Goal: Task Accomplishment & Management: Manage account settings

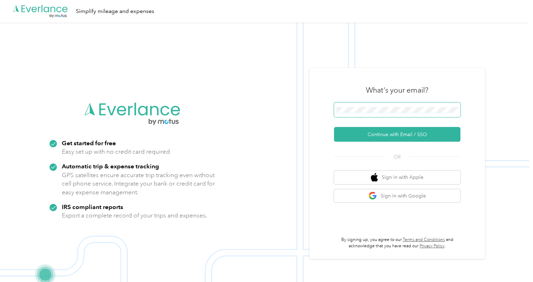
click at [384, 115] on span at bounding box center [397, 109] width 126 height 15
click at [351, 182] on button "Sign in with Apple" at bounding box center [397, 178] width 126 height 14
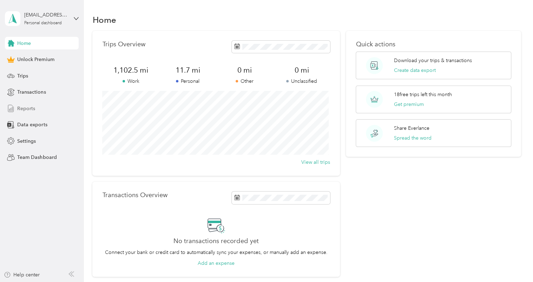
click at [38, 111] on div "Reports" at bounding box center [42, 108] width 74 height 13
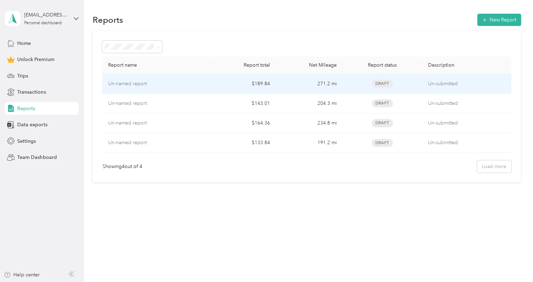
click at [385, 83] on span "Draft" at bounding box center [382, 84] width 21 height 8
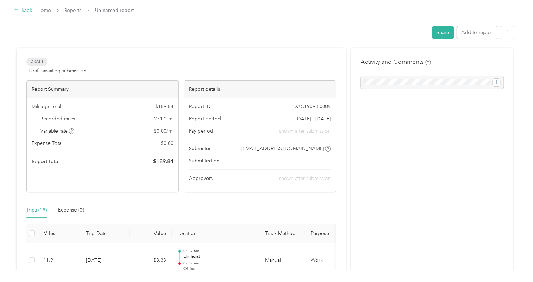
click at [19, 8] on div "Back" at bounding box center [23, 10] width 18 height 8
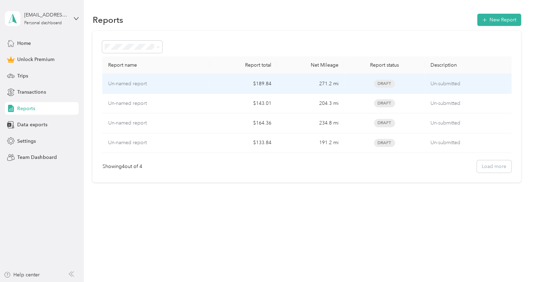
click at [219, 77] on td "$189.84" at bounding box center [243, 84] width 67 height 20
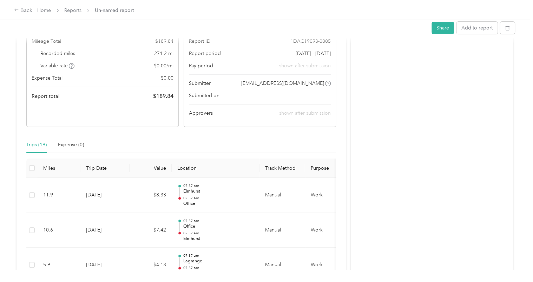
scroll to position [104, 0]
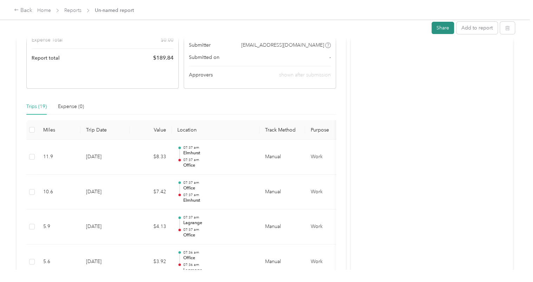
click at [436, 31] on button "Share" at bounding box center [442, 28] width 22 height 12
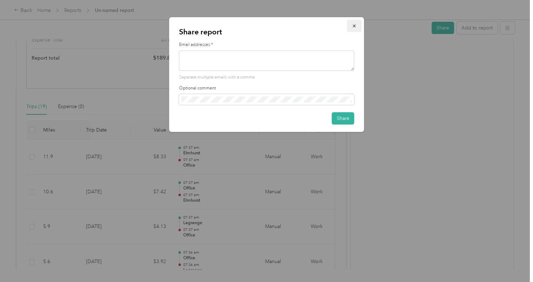
click at [355, 27] on icon "button" at bounding box center [354, 26] width 5 height 5
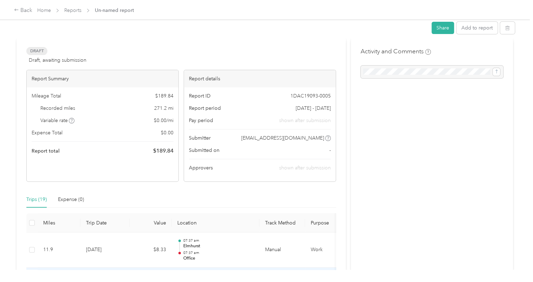
scroll to position [0, 0]
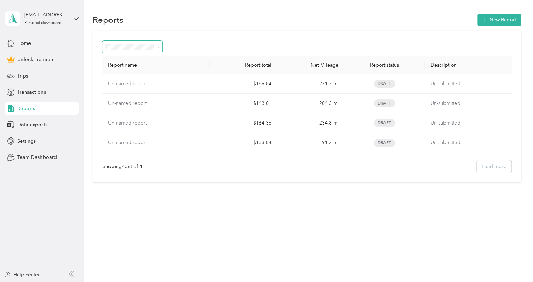
click at [160, 44] on span at bounding box center [132, 47] width 60 height 12
click at [16, 45] on div "Home" at bounding box center [42, 43] width 74 height 13
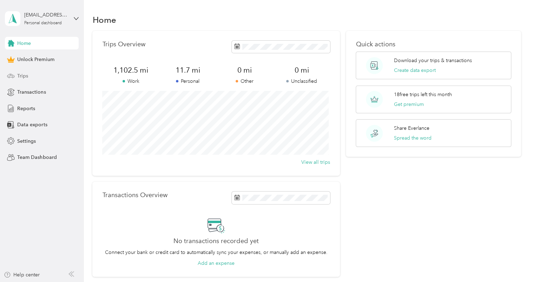
click at [45, 75] on div "Trips" at bounding box center [42, 75] width 74 height 13
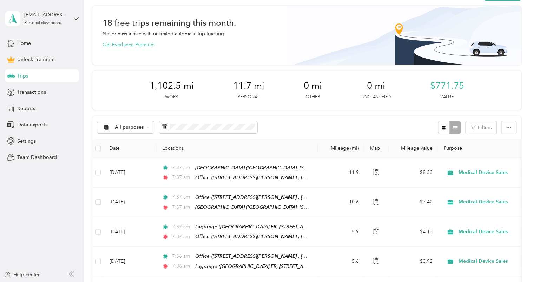
scroll to position [26, 0]
click at [280, 122] on div "All purposes Filters" at bounding box center [306, 126] width 428 height 23
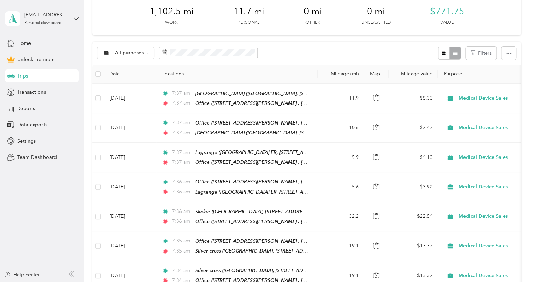
scroll to position [119, 0]
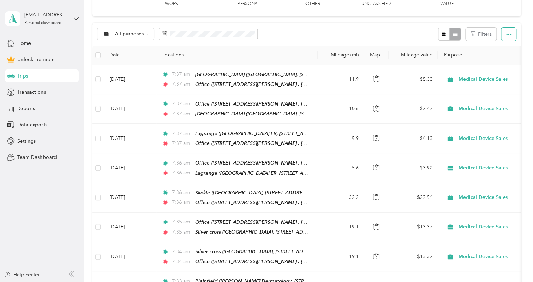
click at [507, 34] on icon "button" at bounding box center [508, 34] width 5 height 5
click at [480, 32] on button "Filters" at bounding box center [480, 34] width 31 height 13
click at [270, 28] on div "All purposes Filters" at bounding box center [306, 34] width 428 height 23
click at [134, 36] on div "All purposes" at bounding box center [125, 34] width 57 height 12
click at [139, 74] on li "Work" at bounding box center [134, 71] width 72 height 12
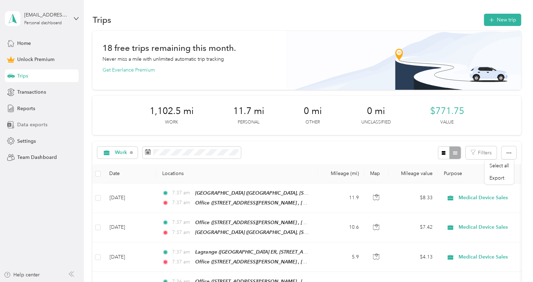
click at [31, 128] on span "Data exports" at bounding box center [32, 124] width 30 height 7
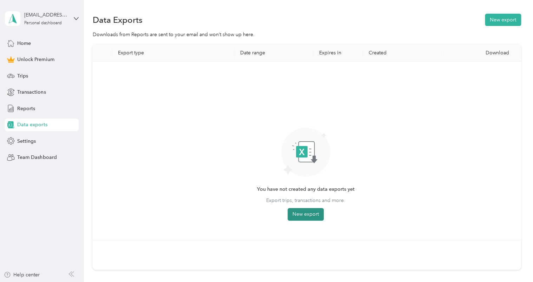
click at [293, 213] on button "New export" at bounding box center [305, 214] width 36 height 13
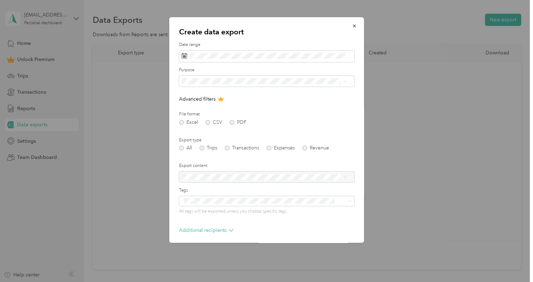
click at [340, 112] on label "File format" at bounding box center [266, 114] width 175 height 6
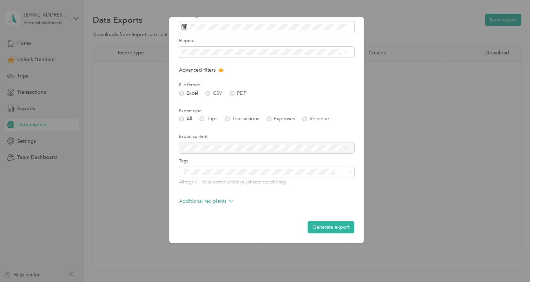
scroll to position [29, 0]
click at [204, 119] on div "All Trips Transactions Expenses Revenue" at bounding box center [266, 118] width 175 height 5
click at [201, 120] on div "All Trips Transactions Expenses Revenue" at bounding box center [266, 118] width 175 height 5
click at [234, 102] on li "Medical Device Sales" at bounding box center [264, 101] width 170 height 12
click at [324, 229] on button "Generate export" at bounding box center [330, 227] width 47 height 12
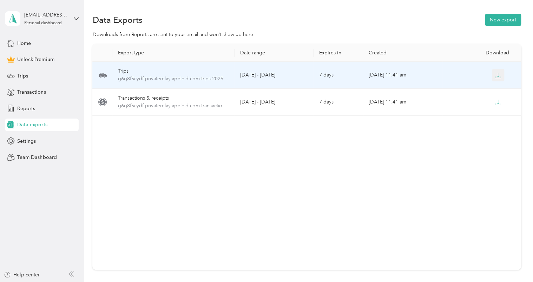
click at [492, 74] on button "button" at bounding box center [498, 75] width 13 height 13
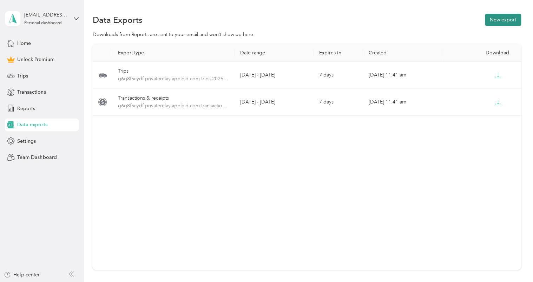
click at [493, 21] on button "New export" at bounding box center [503, 20] width 36 height 12
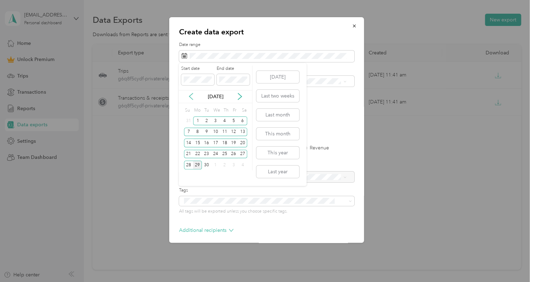
click at [190, 94] on icon at bounding box center [190, 96] width 7 height 7
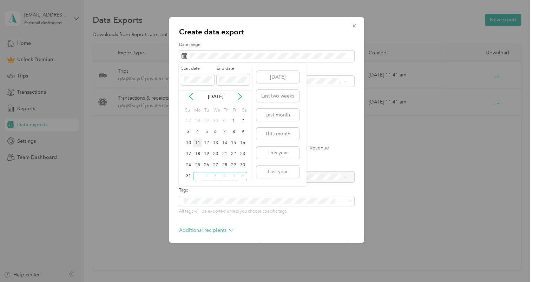
click at [197, 141] on div "11" at bounding box center [197, 143] width 9 height 9
click at [235, 143] on div "15" at bounding box center [233, 143] width 9 height 9
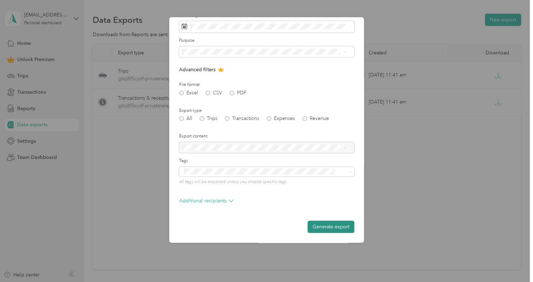
click at [324, 228] on button "Generate export" at bounding box center [330, 227] width 47 height 12
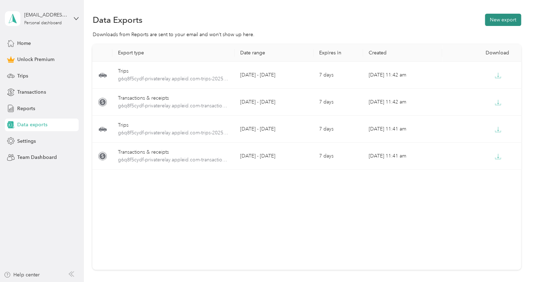
click at [507, 16] on button "New export" at bounding box center [503, 20] width 36 height 12
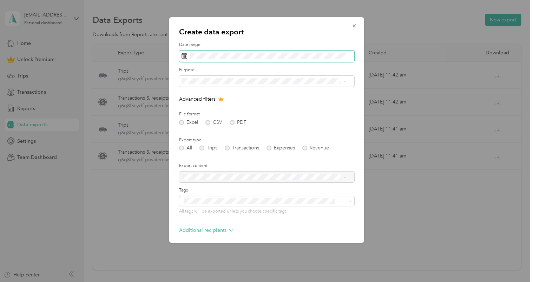
click at [277, 61] on span at bounding box center [266, 57] width 175 height 12
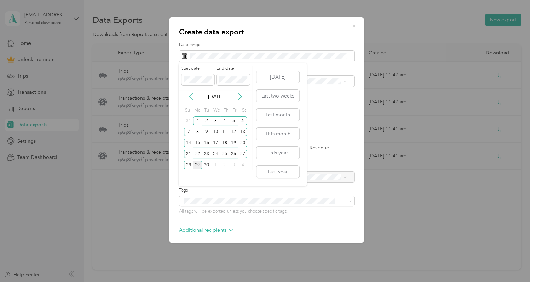
click at [194, 96] on icon at bounding box center [190, 96] width 7 height 7
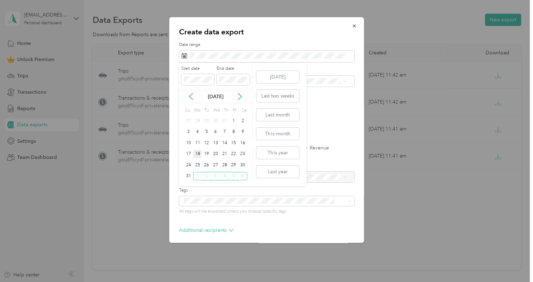
click at [200, 153] on div "18" at bounding box center [197, 154] width 9 height 9
click at [235, 152] on div "22" at bounding box center [233, 154] width 9 height 9
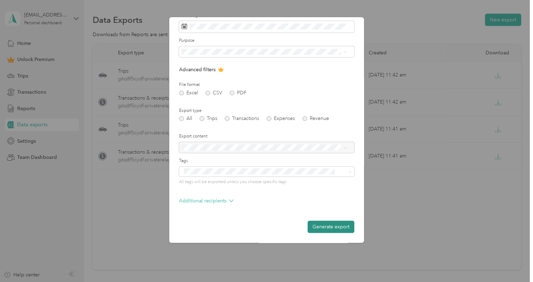
click at [316, 228] on button "Generate export" at bounding box center [330, 227] width 47 height 12
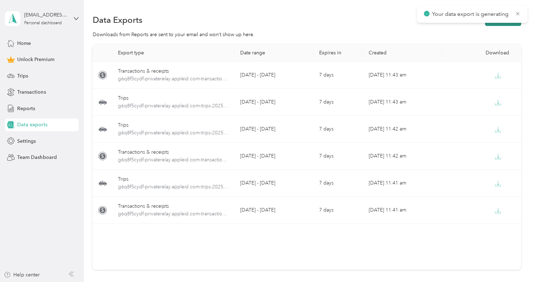
click at [488, 23] on button "New export" at bounding box center [503, 20] width 36 height 12
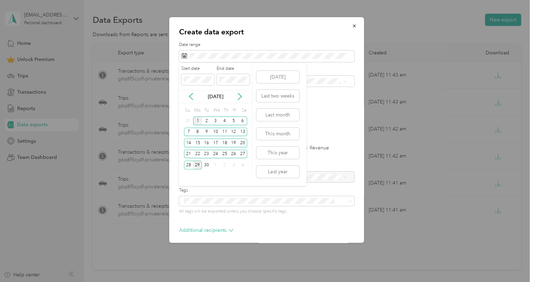
click at [195, 118] on div "1" at bounding box center [197, 121] width 9 height 9
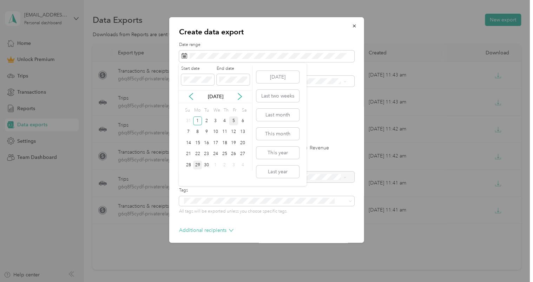
click at [235, 120] on div "5" at bounding box center [233, 121] width 9 height 9
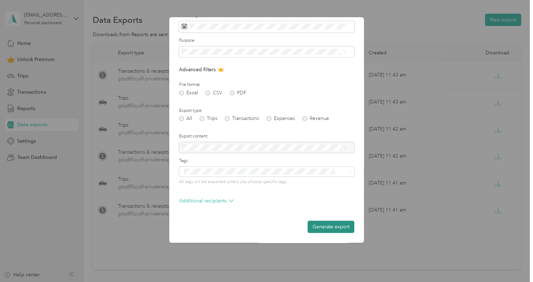
click at [315, 225] on button "Generate export" at bounding box center [330, 227] width 47 height 12
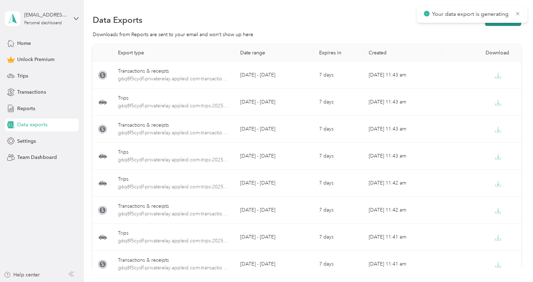
click at [497, 24] on button "New export" at bounding box center [503, 20] width 36 height 12
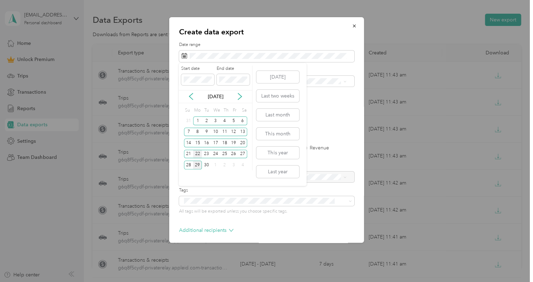
click at [197, 153] on div "22" at bounding box center [197, 154] width 9 height 9
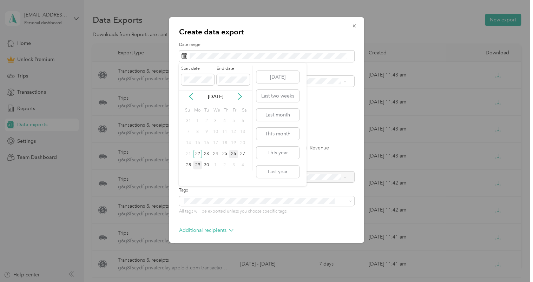
click at [234, 153] on div "26" at bounding box center [233, 154] width 9 height 9
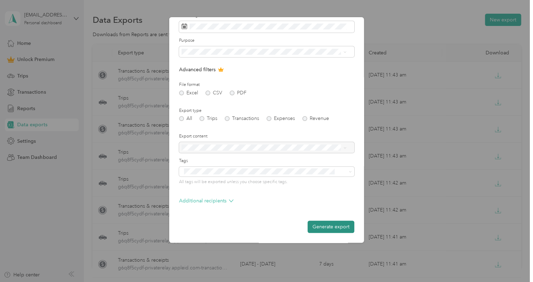
click at [313, 224] on button "Generate export" at bounding box center [330, 227] width 47 height 12
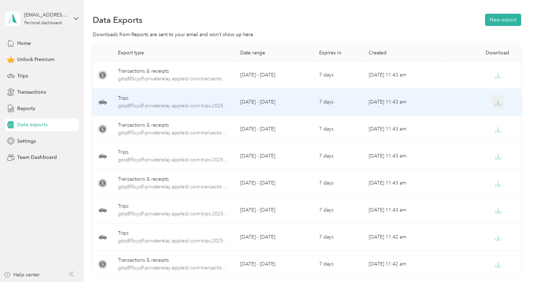
click at [495, 106] on button "button" at bounding box center [498, 102] width 13 height 13
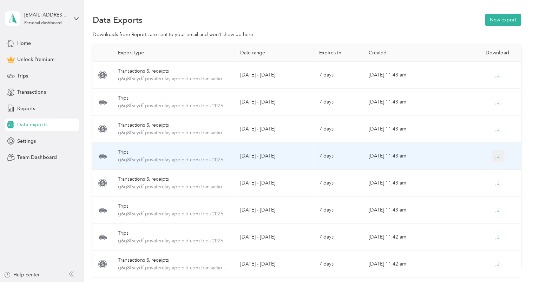
click at [492, 157] on button "button" at bounding box center [498, 156] width 13 height 13
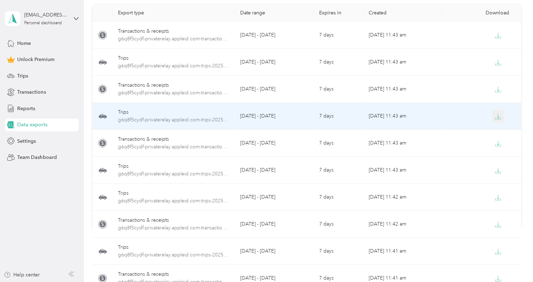
scroll to position [40, 0]
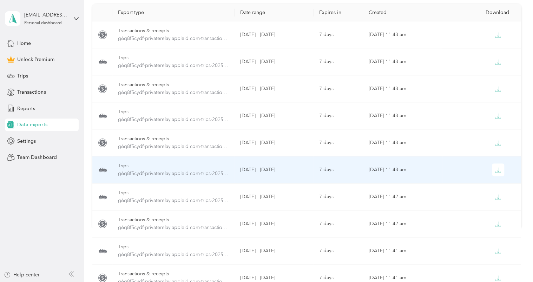
click at [496, 162] on td at bounding box center [481, 170] width 79 height 27
click at [496, 169] on icon "button" at bounding box center [497, 170] width 6 height 6
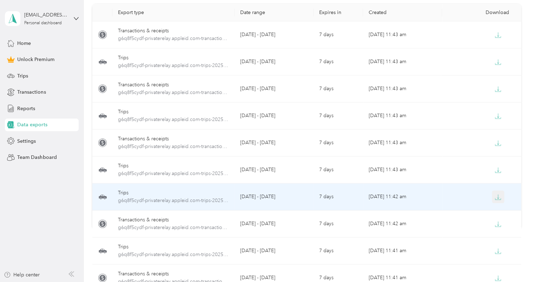
click at [498, 192] on button "button" at bounding box center [498, 197] width 13 height 13
